Goal: Transaction & Acquisition: Purchase product/service

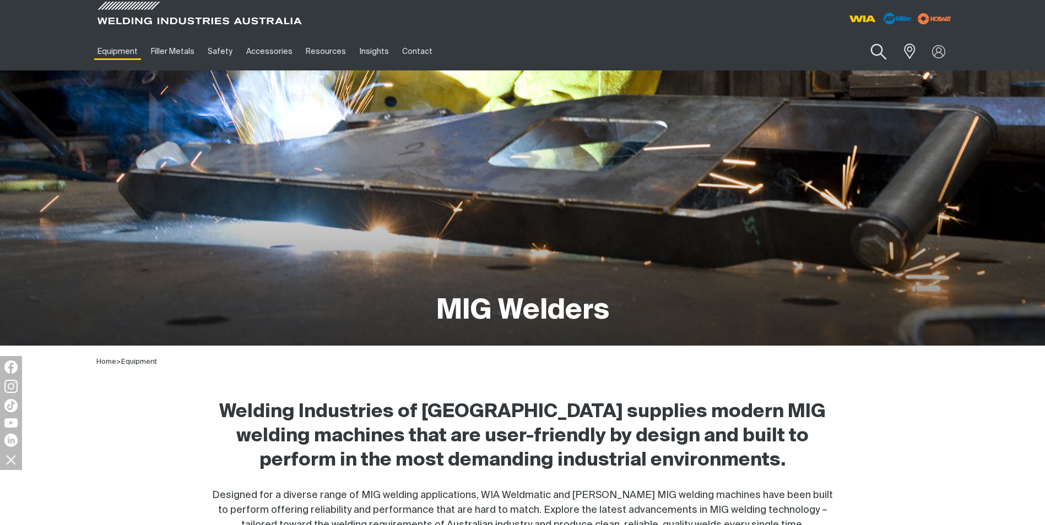
click at [883, 55] on button "Search products" at bounding box center [878, 51] width 45 height 31
click at [761, 44] on input "Search" at bounding box center [811, 51] width 170 height 25
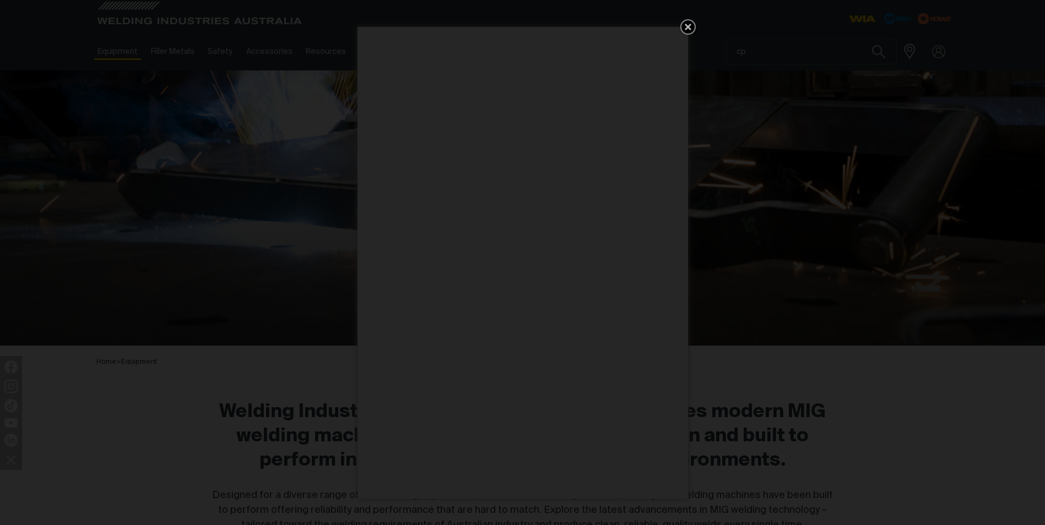
click at [687, 31] on icon "Get 5 WIA Welding Guides Free!" at bounding box center [687, 26] width 13 height 13
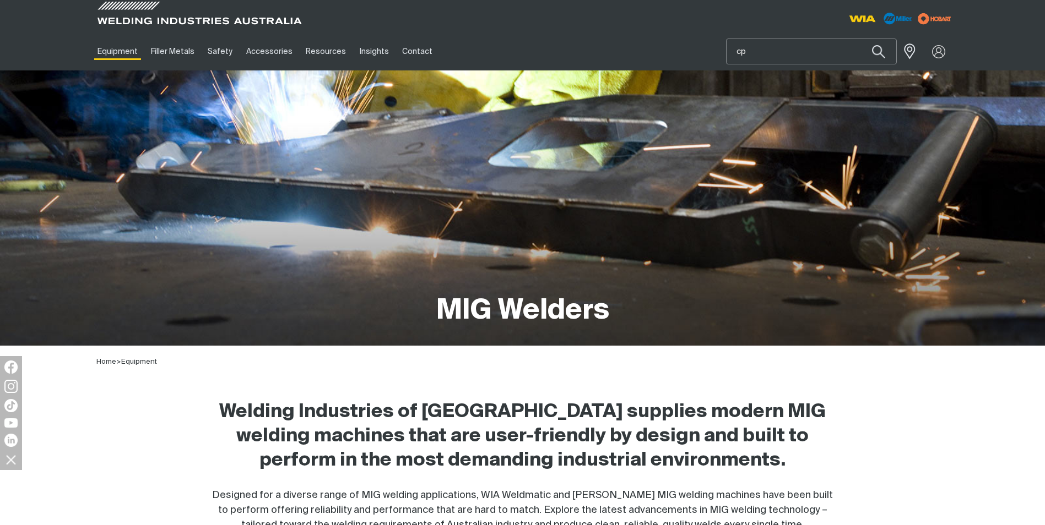
click at [753, 51] on input "cp" at bounding box center [811, 51] width 170 height 25
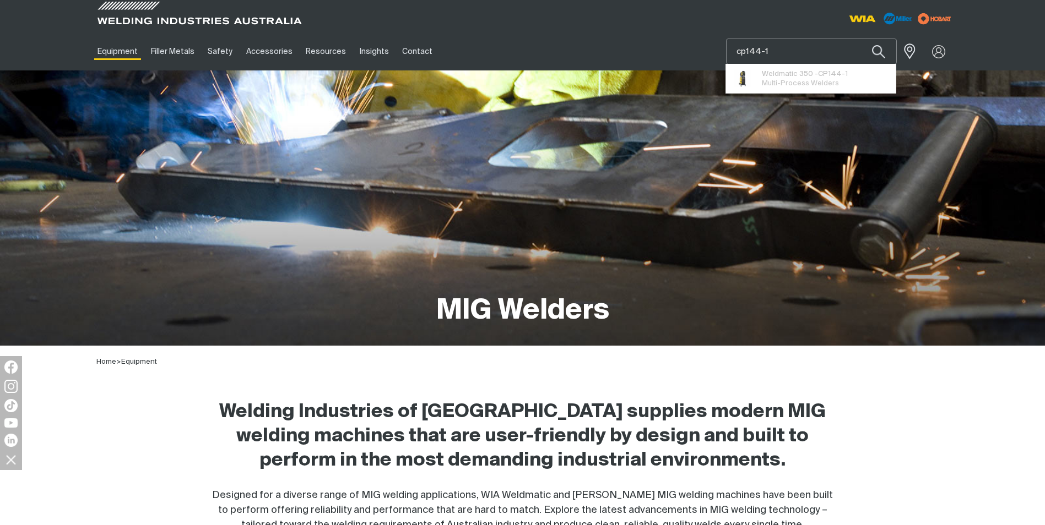
type input "cp144-1"
click at [860, 39] on button "Search products" at bounding box center [878, 52] width 37 height 26
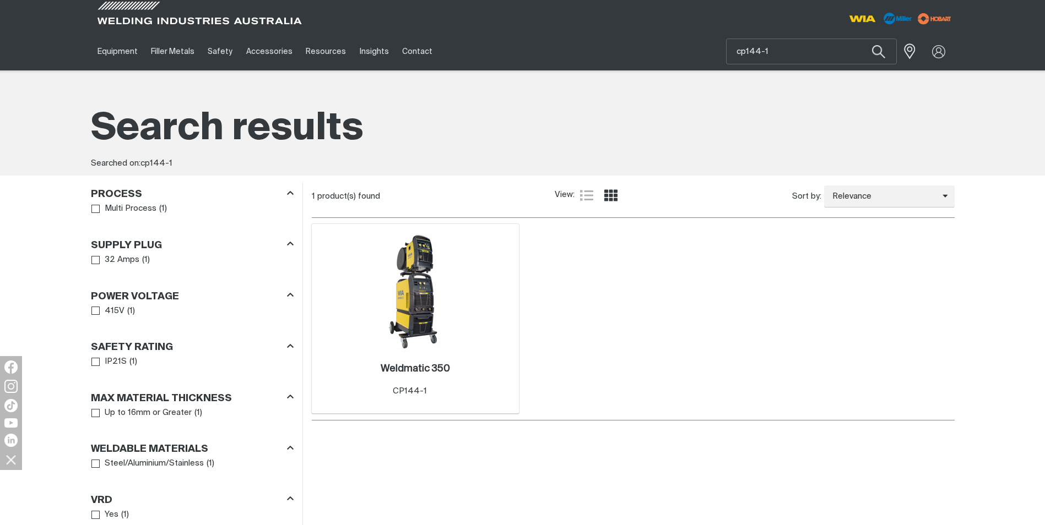
click at [408, 305] on img at bounding box center [415, 291] width 118 height 118
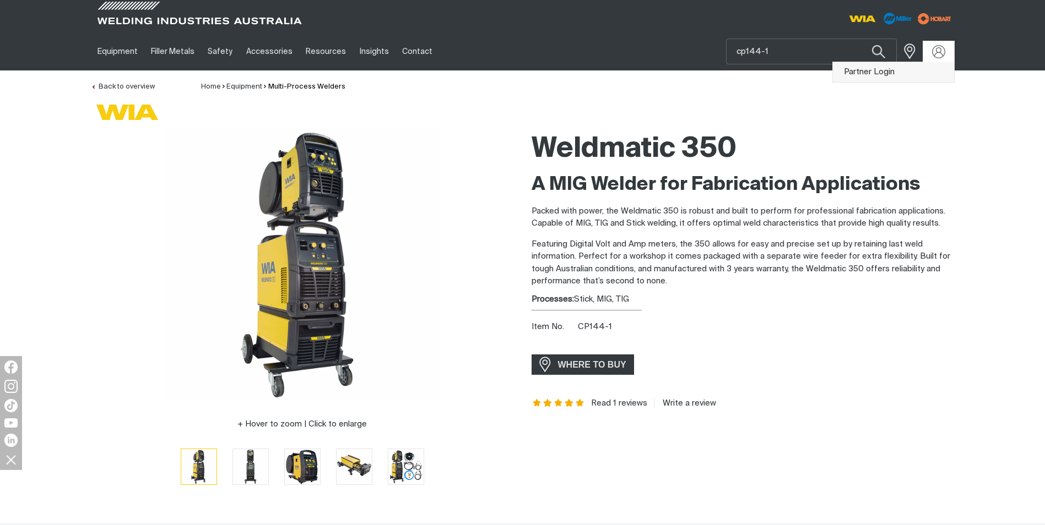
click at [886, 70] on link "Partner Login" at bounding box center [893, 72] width 121 height 20
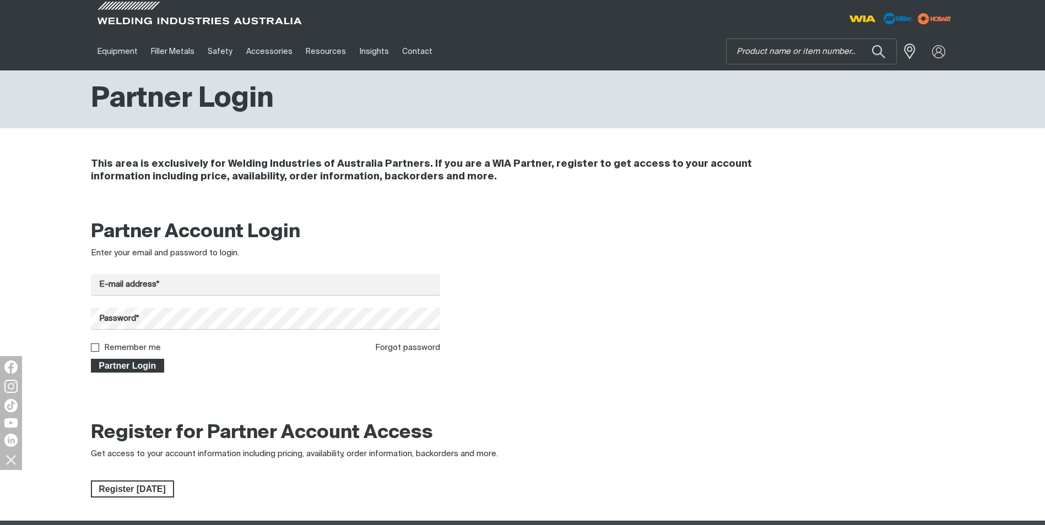
click at [125, 368] on span "Partner Login" at bounding box center [128, 366] width 72 height 14
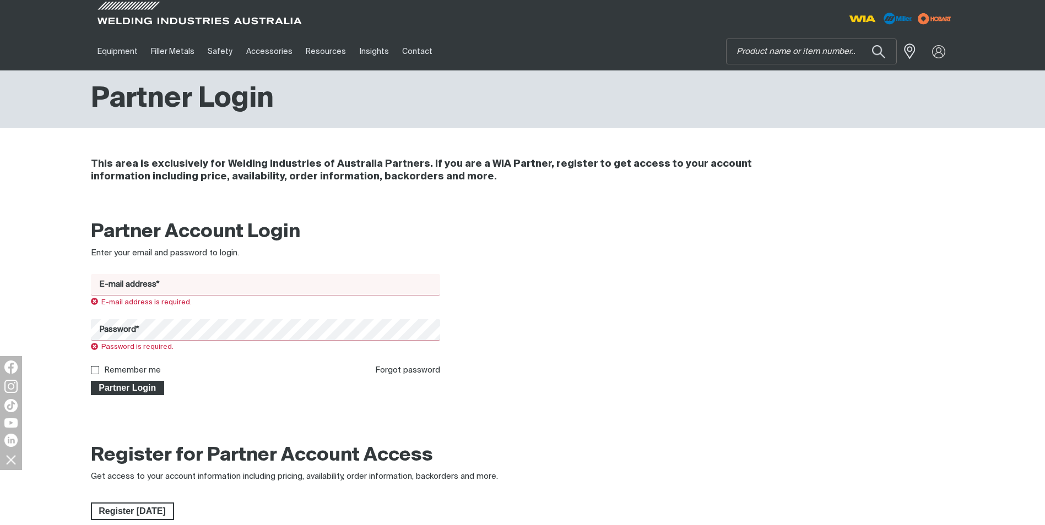
scroll to position [22, 0]
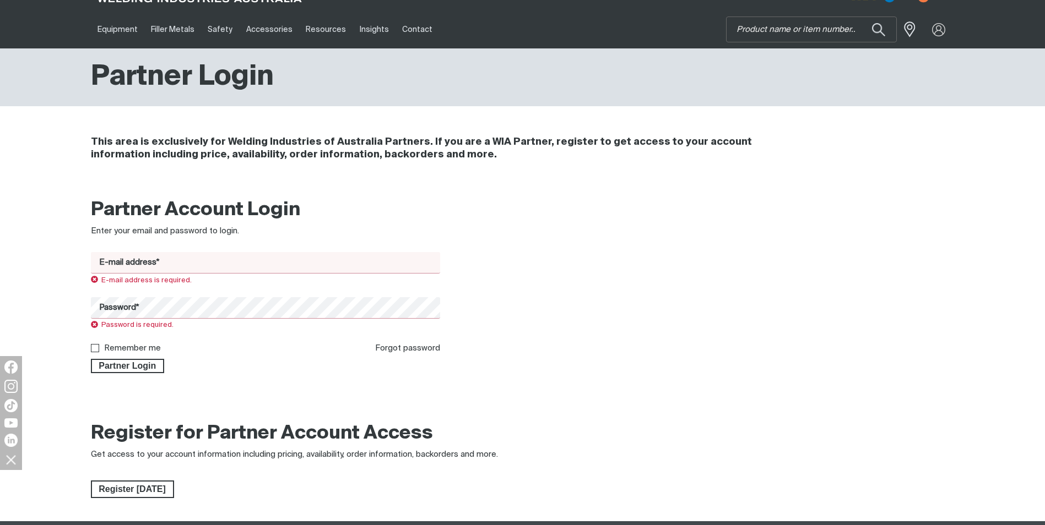
click at [112, 259] on input "E-mail address*" at bounding box center [266, 262] width 350 height 21
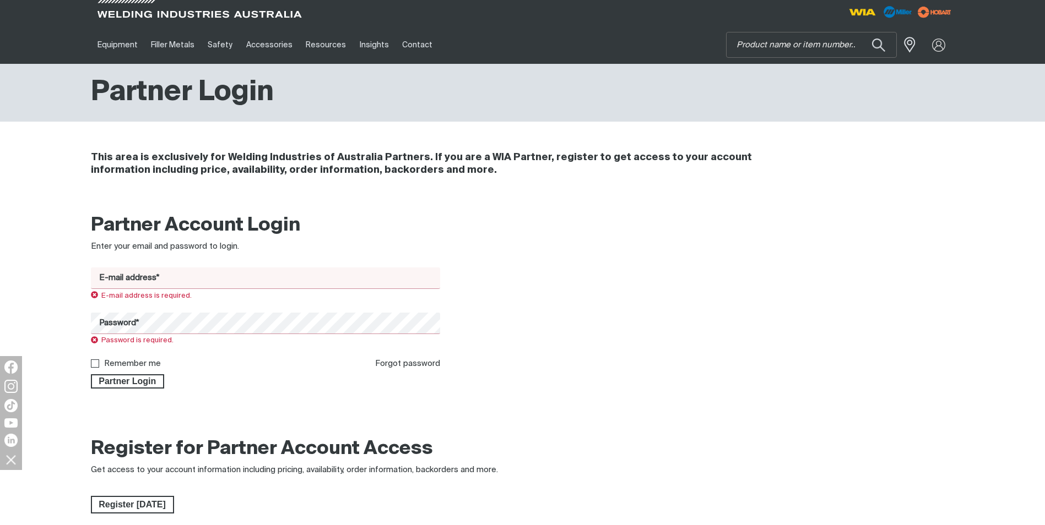
scroll to position [0, 0]
